Goal: Transaction & Acquisition: Purchase product/service

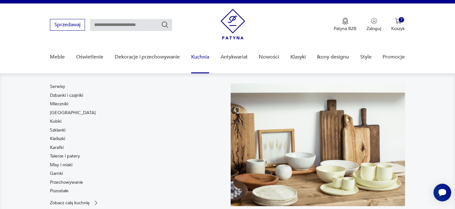
click at [202, 58] on link "Kuchnia" at bounding box center [200, 57] width 18 height 24
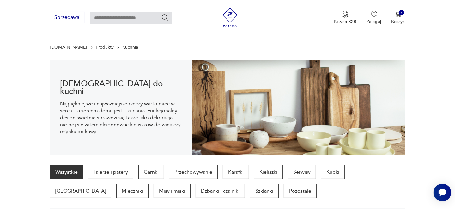
scroll to position [62, 0]
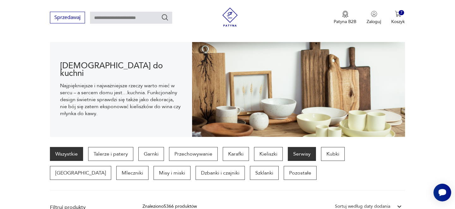
click at [297, 150] on p "Serwisy" at bounding box center [302, 154] width 28 height 14
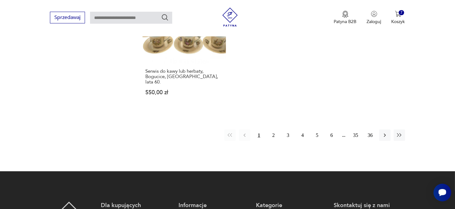
scroll to position [1038, 0]
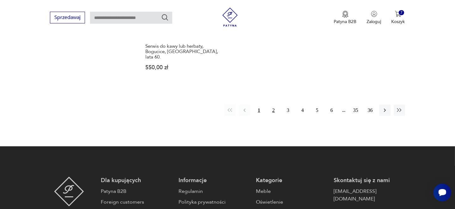
click at [275, 105] on button "2" at bounding box center [273, 110] width 11 height 11
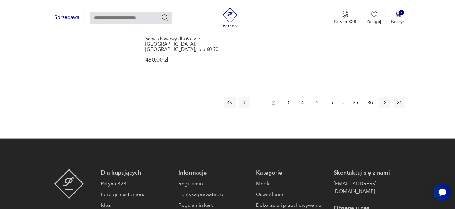
scroll to position [1022, 0]
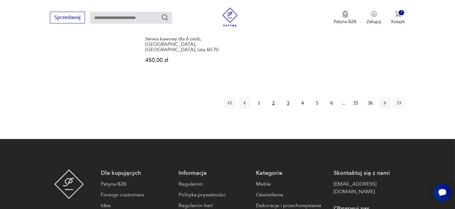
click at [288, 97] on button "3" at bounding box center [287, 102] width 11 height 11
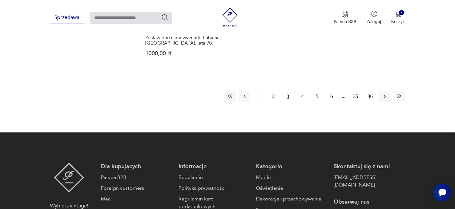
scroll to position [1026, 0]
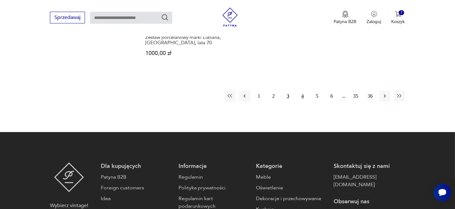
click at [304, 90] on button "4" at bounding box center [302, 95] width 11 height 11
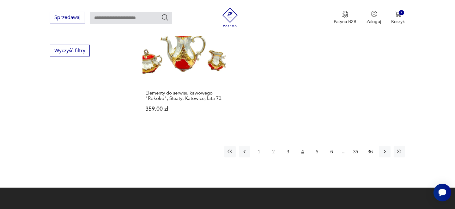
scroll to position [976, 0]
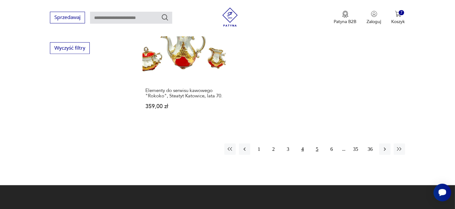
click at [318, 143] on button "5" at bounding box center [316, 148] width 11 height 11
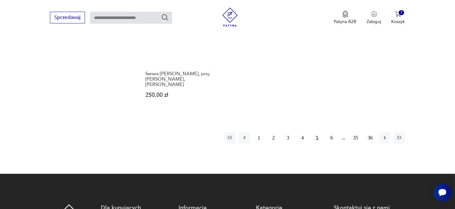
scroll to position [1013, 0]
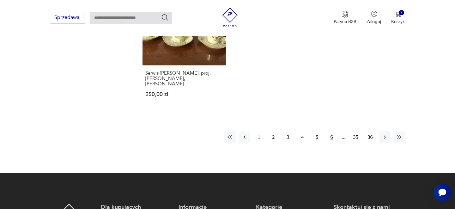
click at [333, 131] on button "6" at bounding box center [331, 136] width 11 height 11
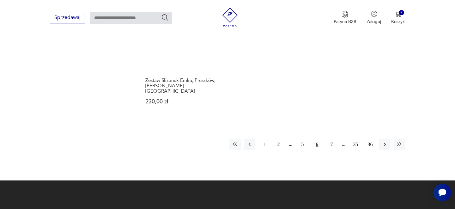
scroll to position [1013, 0]
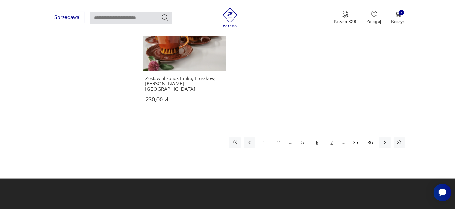
click at [332, 137] on button "7" at bounding box center [331, 142] width 11 height 11
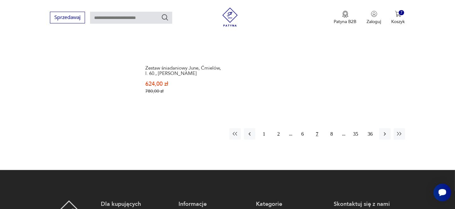
scroll to position [1026, 0]
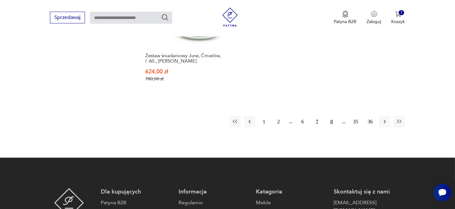
click at [333, 116] on button "8" at bounding box center [331, 121] width 11 height 11
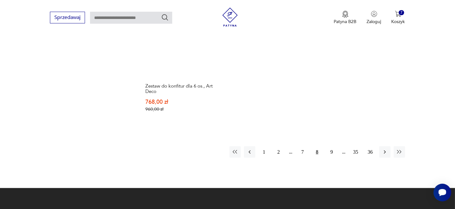
scroll to position [1038, 0]
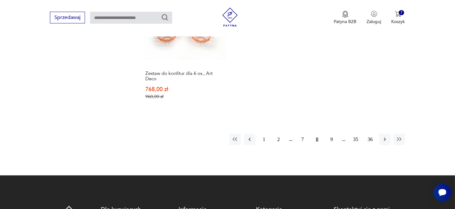
click at [333, 134] on button "9" at bounding box center [331, 139] width 11 height 11
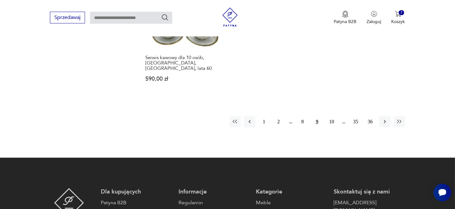
scroll to position [1001, 0]
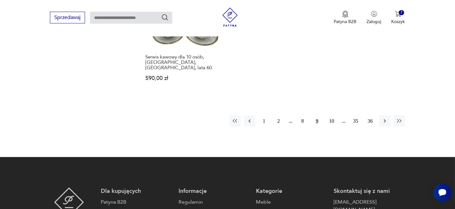
click at [333, 115] on button "10" at bounding box center [331, 120] width 11 height 11
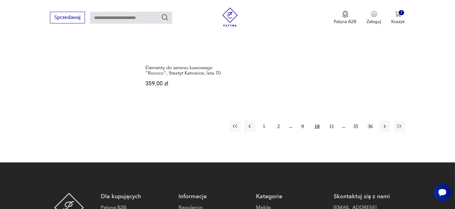
scroll to position [1013, 0]
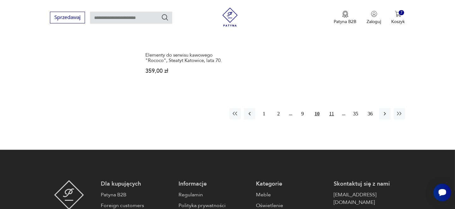
click at [330, 108] on button "11" at bounding box center [331, 113] width 11 height 11
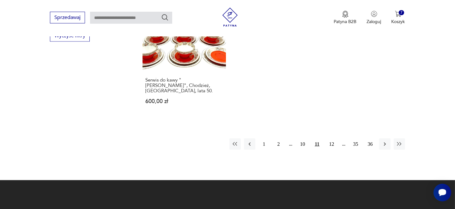
scroll to position [1001, 0]
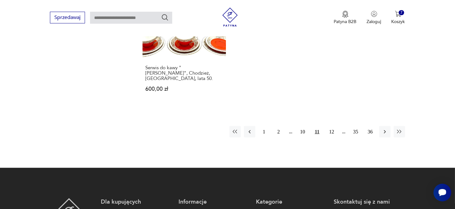
click at [330, 126] on button "12" at bounding box center [331, 131] width 11 height 11
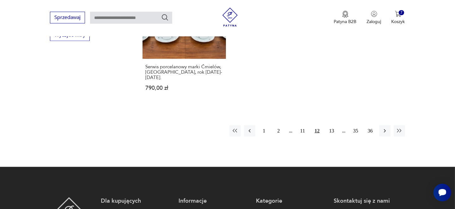
scroll to position [1001, 0]
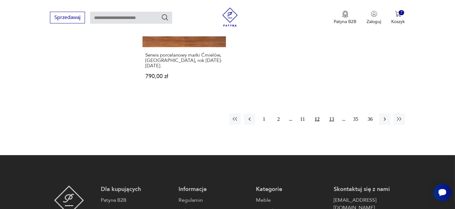
click at [330, 113] on button "13" at bounding box center [331, 118] width 11 height 11
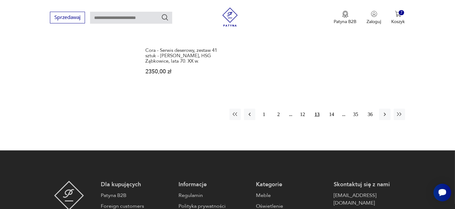
scroll to position [1001, 0]
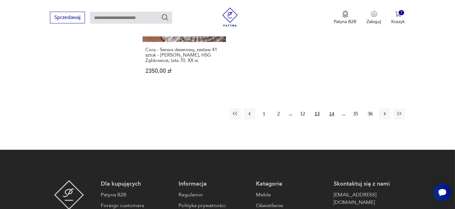
click at [330, 108] on button "14" at bounding box center [331, 113] width 11 height 11
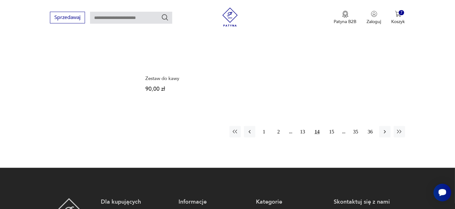
scroll to position [1013, 0]
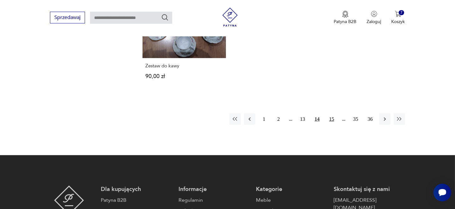
click at [330, 113] on button "15" at bounding box center [331, 118] width 11 height 11
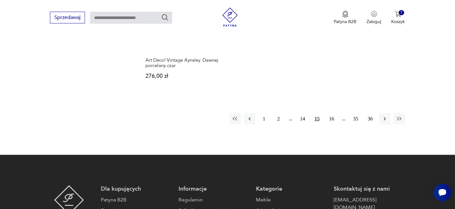
scroll to position [1051, 0]
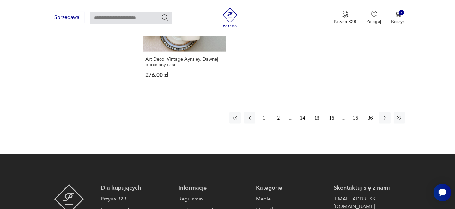
click at [330, 112] on button "16" at bounding box center [331, 117] width 11 height 11
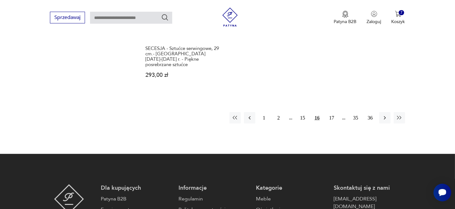
scroll to position [1026, 0]
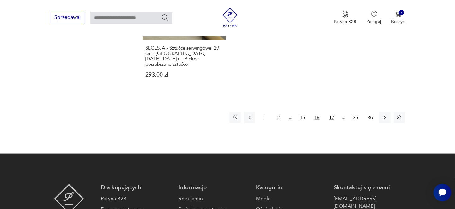
click at [333, 112] on button "17" at bounding box center [331, 117] width 11 height 11
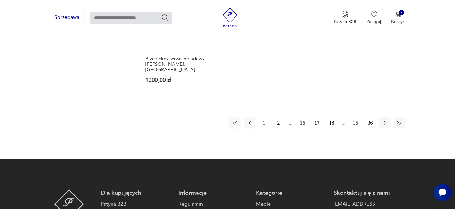
scroll to position [1013, 0]
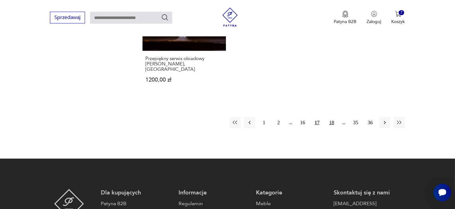
click at [333, 117] on button "18" at bounding box center [331, 122] width 11 height 11
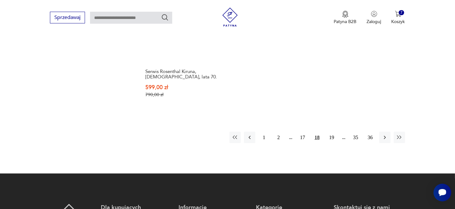
scroll to position [1038, 0]
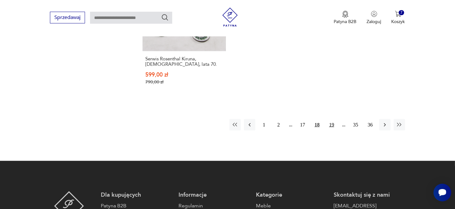
click at [332, 119] on button "19" at bounding box center [331, 124] width 11 height 11
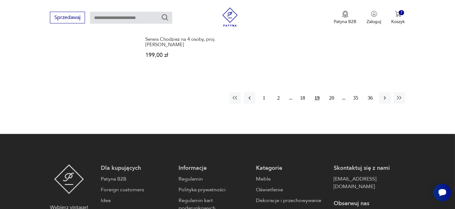
scroll to position [1013, 0]
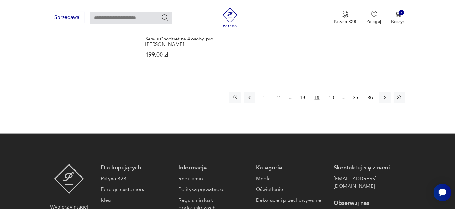
click at [334, 93] on button "20" at bounding box center [331, 97] width 11 height 11
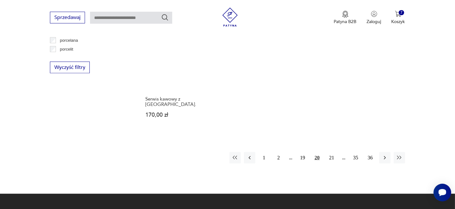
scroll to position [1013, 0]
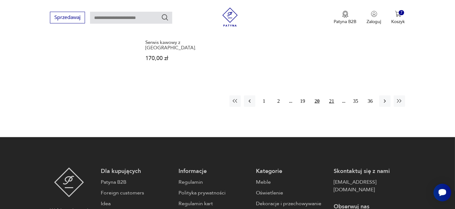
click at [333, 95] on button "21" at bounding box center [331, 100] width 11 height 11
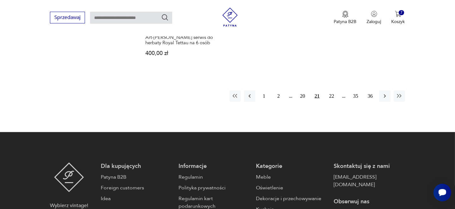
scroll to position [1026, 0]
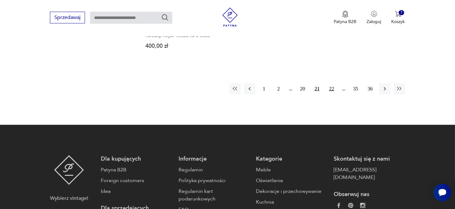
click at [332, 83] on button "22" at bounding box center [331, 88] width 11 height 11
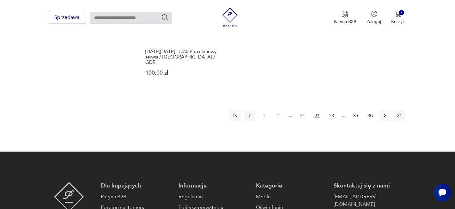
scroll to position [1038, 0]
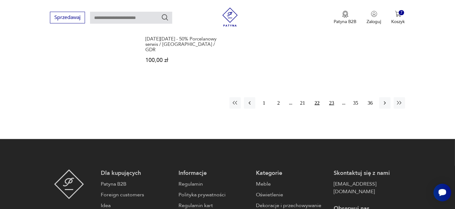
click at [332, 97] on button "23" at bounding box center [331, 102] width 11 height 11
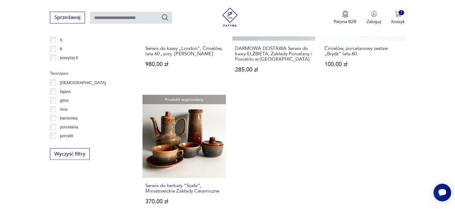
scroll to position [939, 0]
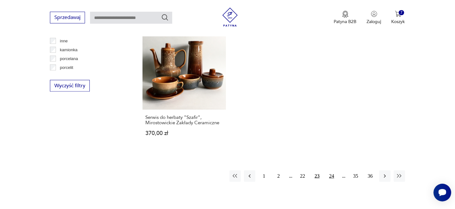
click at [329, 170] on button "24" at bounding box center [331, 175] width 11 height 11
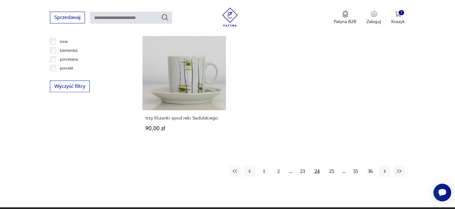
scroll to position [939, 0]
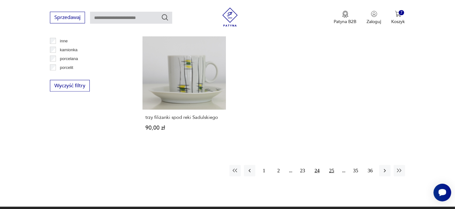
click at [332, 165] on button "25" at bounding box center [331, 170] width 11 height 11
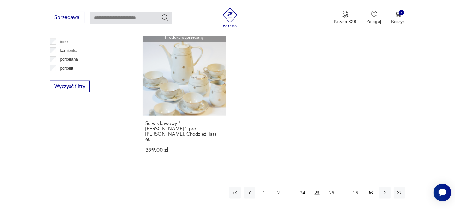
scroll to position [939, 0]
click at [331, 186] on button "26" at bounding box center [331, 191] width 11 height 11
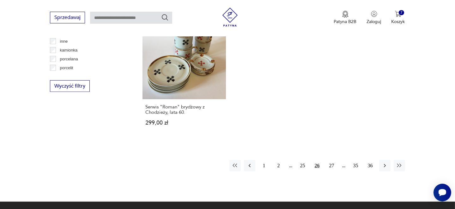
scroll to position [939, 0]
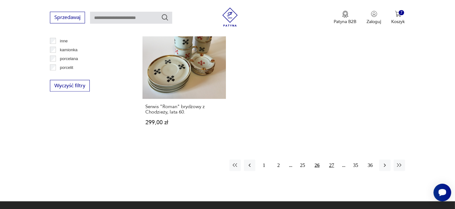
click at [330, 164] on button "27" at bounding box center [331, 165] width 11 height 11
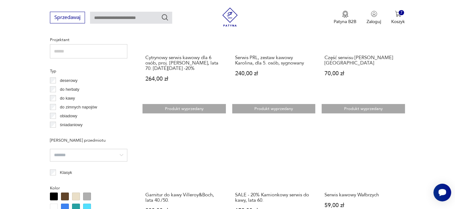
scroll to position [491, 0]
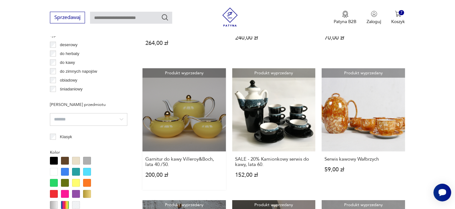
click at [150, 172] on p "200,00 zł" at bounding box center [183, 174] width 77 height 5
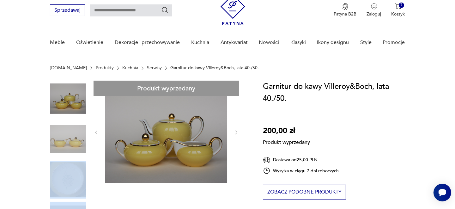
scroll to position [25, 0]
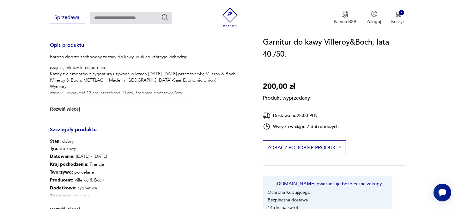
scroll to position [249, 0]
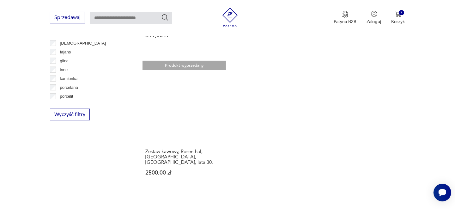
scroll to position [929, 0]
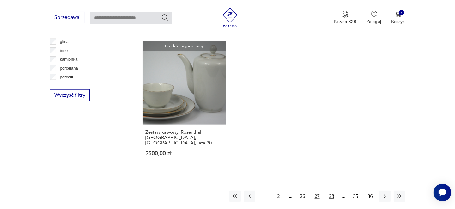
click at [331, 190] on button "28" at bounding box center [331, 195] width 11 height 11
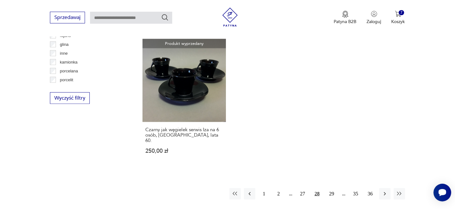
scroll to position [939, 0]
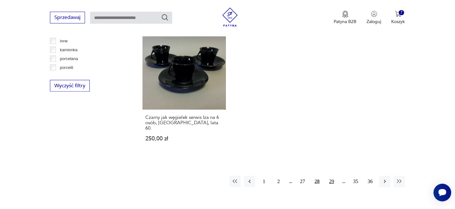
click at [330, 176] on button "29" at bounding box center [331, 181] width 11 height 11
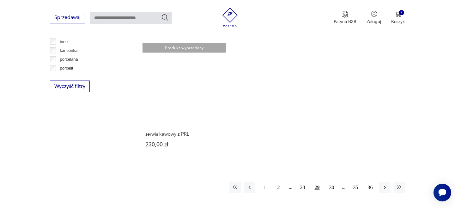
scroll to position [939, 0]
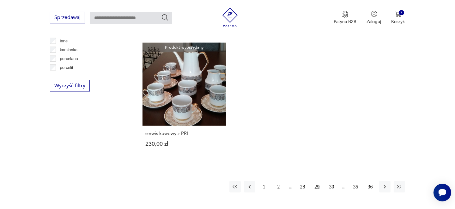
click at [330, 181] on button "30" at bounding box center [331, 186] width 11 height 11
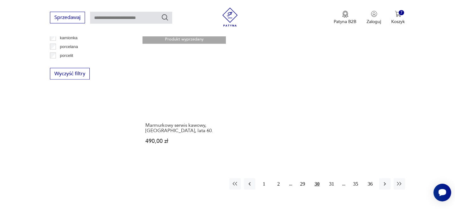
scroll to position [951, 0]
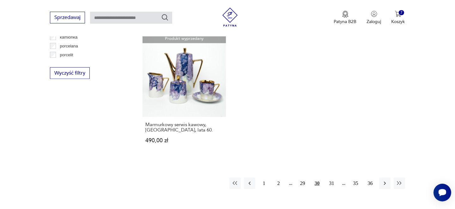
click at [330, 178] on button "31" at bounding box center [331, 183] width 11 height 11
click at [330, 178] on button "32" at bounding box center [331, 183] width 11 height 11
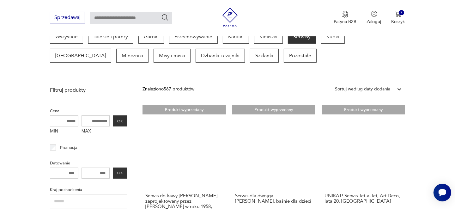
scroll to position [192, 0]
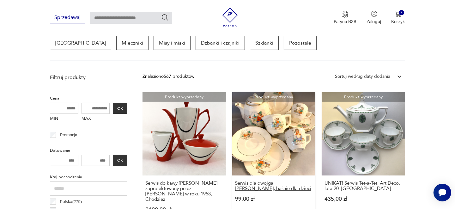
click at [293, 183] on h3 "Serwis dla dwojga [PERSON_NAME], baśnie dla dzieci" at bounding box center [273, 185] width 77 height 11
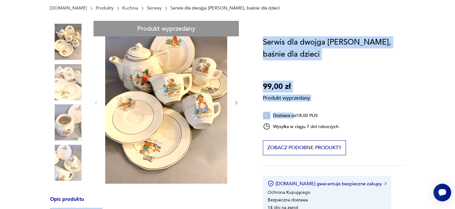
drag, startPoint x: 293, startPoint y: 183, endPoint x: 136, endPoint y: 220, distance: 161.1
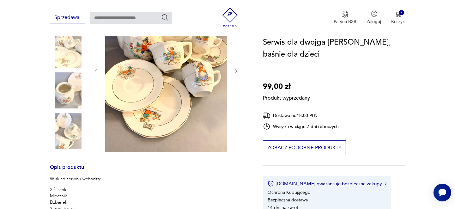
click at [236, 70] on div "Produkt wyprzedany Opis produktu W skład serwisu wchodzą: 2 filiżanki Mlecznik …" at bounding box center [149, 181] width 198 height 384
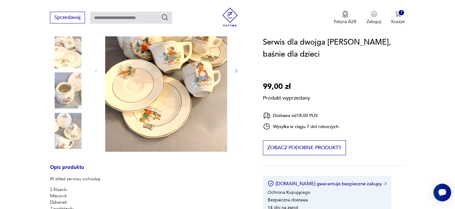
click at [65, 84] on div "Produkt wyprzedany Opis produktu W skład serwisu wchodzą: 2 filiżanki Mlecznik …" at bounding box center [149, 181] width 198 height 384
click at [66, 132] on div "Produkt wyprzedany Opis produktu W skład serwisu wchodzą: 2 filiżanki Mlecznik …" at bounding box center [149, 181] width 198 height 384
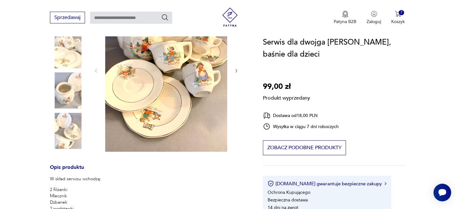
click at [66, 132] on div "Produkt wyprzedany Opis produktu W skład serwisu wchodzą: 2 filiżanki Mlecznik …" at bounding box center [149, 181] width 198 height 384
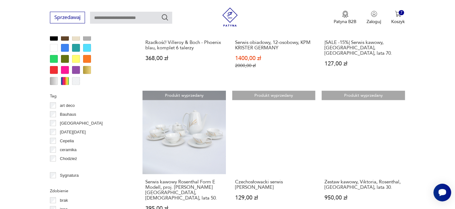
scroll to position [615, 0]
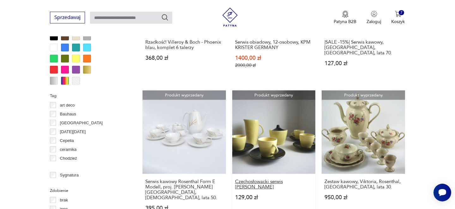
click at [263, 179] on h3 "Czechosłowacki serwis [PERSON_NAME]" at bounding box center [273, 184] width 77 height 11
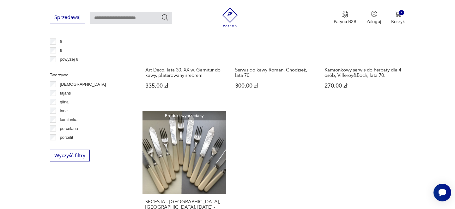
scroll to position [870, 0]
